Goal: Navigation & Orientation: Find specific page/section

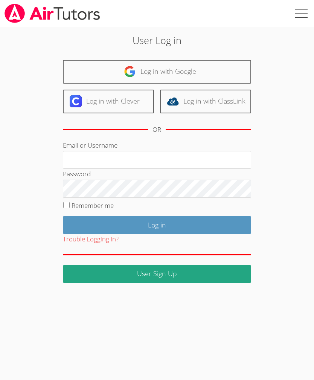
click at [182, 159] on input "Email or Username" at bounding box center [157, 160] width 188 height 18
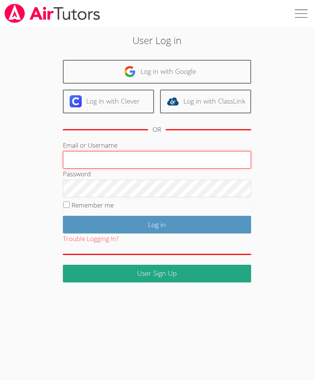
type input "Silviacabrera47@gmail.com"
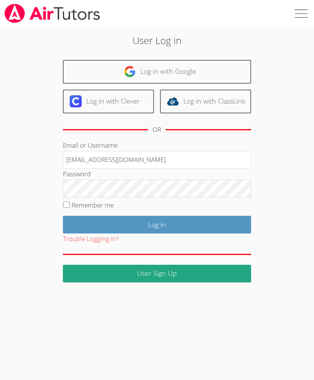
click at [157, 223] on input "Log in" at bounding box center [157, 225] width 188 height 18
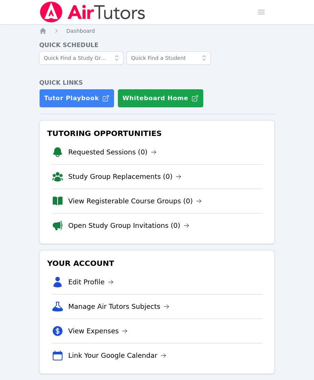
click at [128, 153] on link "Requested Sessions (0)" at bounding box center [112, 152] width 89 height 11
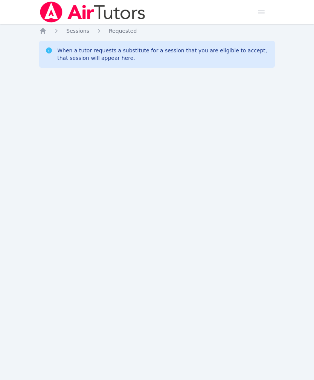
click at [124, 18] on img at bounding box center [92, 12] width 107 height 21
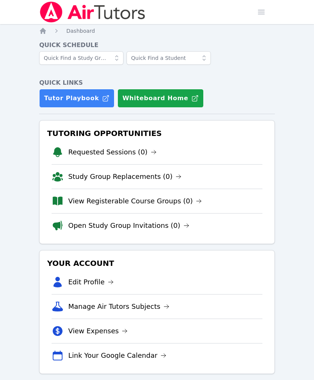
click at [238, 160] on li "Requested Sessions (0)" at bounding box center [157, 152] width 211 height 24
click at [153, 180] on link "Study Group Replacements (0)" at bounding box center [124, 176] width 113 height 11
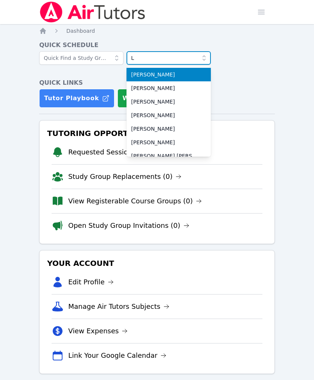
type input "L"
click at [257, 94] on div "Tutor Playbook Whiteboard Home" at bounding box center [157, 98] width 236 height 19
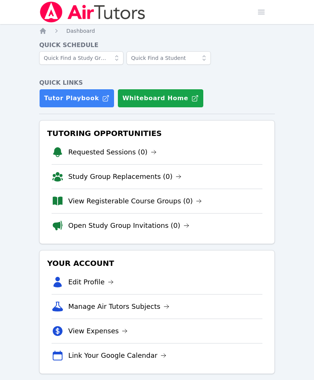
click at [314, 188] on html "Home Sessions Study Groups Students Messages Open user menu Silvia Sigaran Open…" at bounding box center [157, 190] width 314 height 380
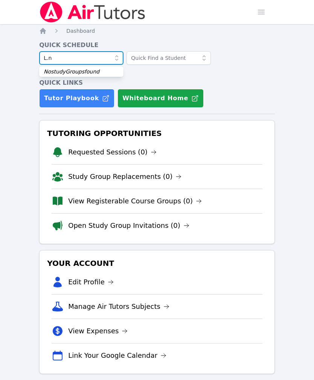
type input "L.nn"
click at [65, 56] on input "L.nn" at bounding box center [81, 58] width 84 height 14
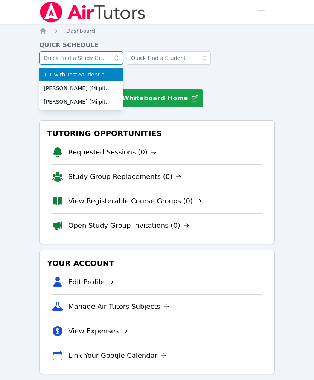
scroll to position [2, 0]
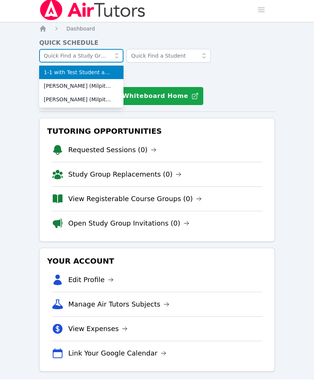
type input "R"
